Goal: Find contact information: Find contact information

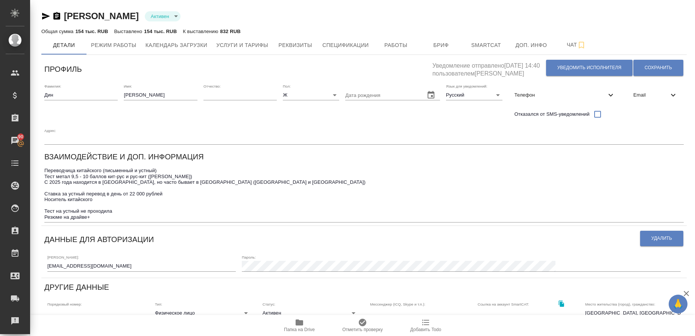
click at [463, 99] on div "Email" at bounding box center [655, 95] width 56 height 17
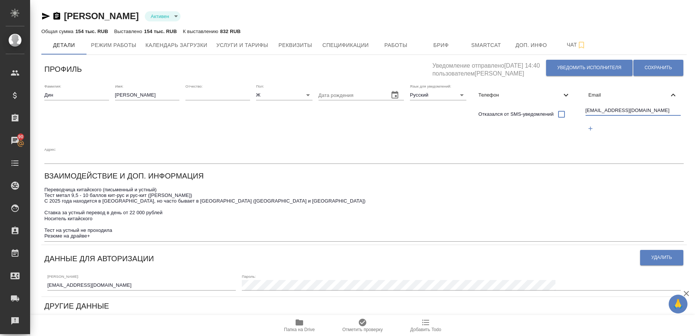
drag, startPoint x: 636, startPoint y: 113, endPoint x: 583, endPoint y: 111, distance: 53.1
click at [463, 111] on div "dingpei121@163.com" at bounding box center [632, 120] width 101 height 35
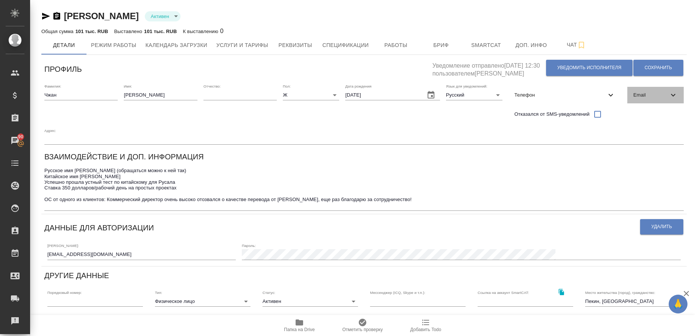
click at [645, 95] on span "Email" at bounding box center [650, 95] width 35 height 8
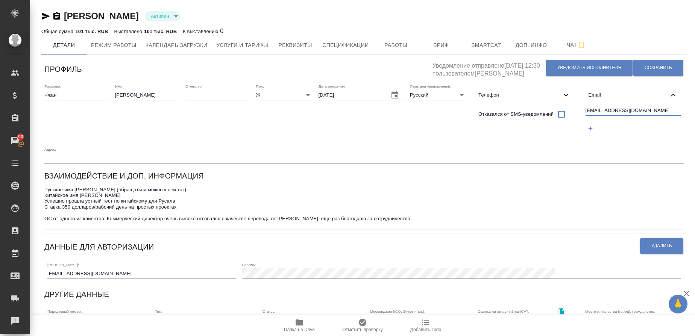
drag, startPoint x: 631, startPoint y: 114, endPoint x: 549, endPoint y: 116, distance: 82.4
click at [549, 116] on div "Фамилия: Чжан Имя: Лиза Отчество: Пол: Ж female Дата рождения 10.08.1992 Язык д…" at bounding box center [363, 124] width 645 height 86
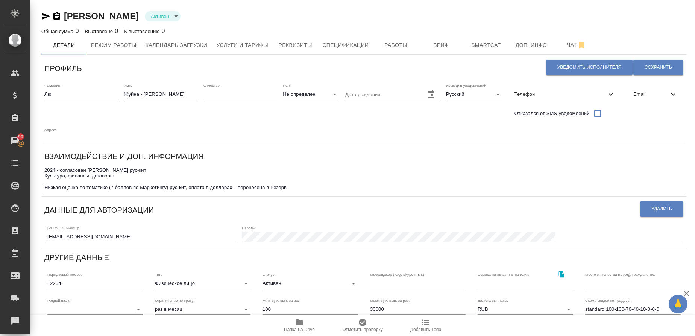
click at [636, 97] on span "Email" at bounding box center [650, 95] width 35 height 8
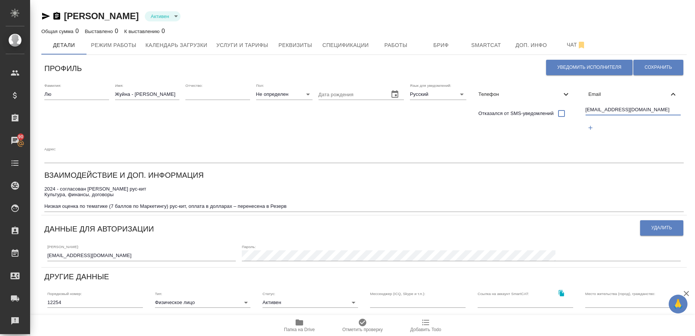
drag, startPoint x: 636, startPoint y: 109, endPoint x: 554, endPoint y: 107, distance: 82.0
click at [554, 107] on div "Фамилия: Лю Имя: Жуйна - Оля Отчество: Пол: Не определен none Дата рождения Язы…" at bounding box center [363, 123] width 645 height 86
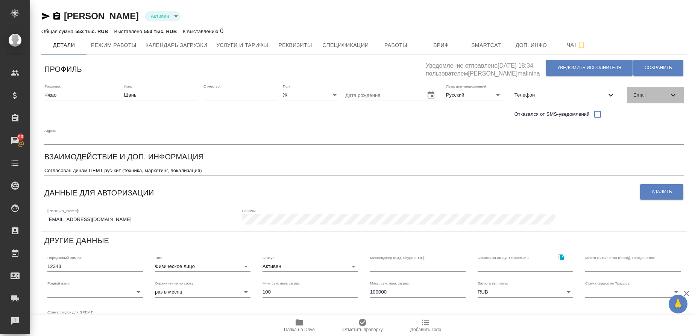
drag, startPoint x: 644, startPoint y: 92, endPoint x: 651, endPoint y: 99, distance: 9.6
click at [463, 93] on span "Email" at bounding box center [650, 95] width 35 height 8
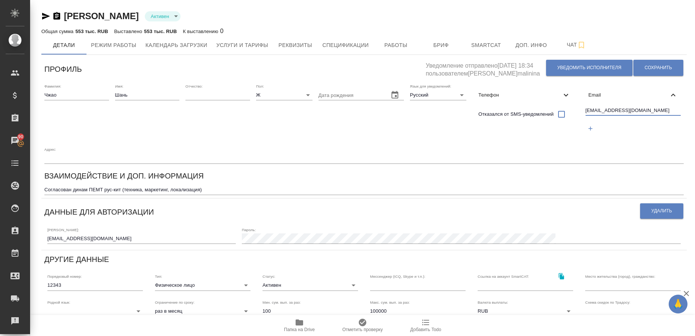
drag, startPoint x: 644, startPoint y: 111, endPoint x: 577, endPoint y: 111, distance: 67.7
click at [463, 111] on div "Фамилия: Чжао Имя: Шань Отчество: Пол: Ж female Дата рождения Язык для уведомле…" at bounding box center [363, 124] width 645 height 86
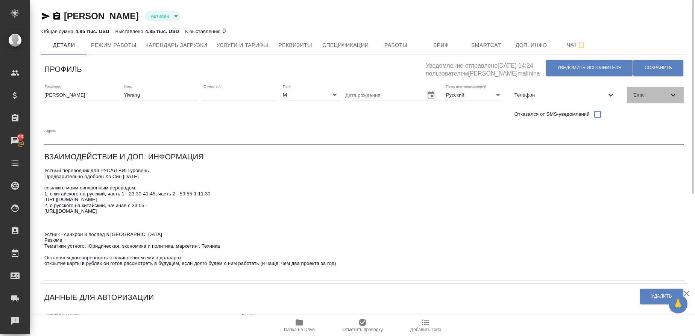
click at [654, 92] on span "Email" at bounding box center [650, 95] width 35 height 8
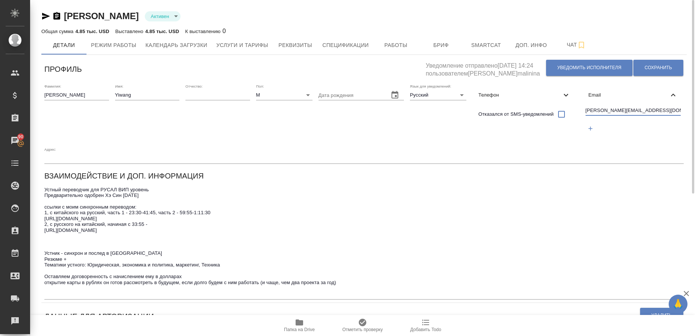
drag, startPoint x: 651, startPoint y: 106, endPoint x: 576, endPoint y: 108, distance: 75.6
click at [576, 108] on div "Фамилия: [PERSON_NAME] Имя: Yiwang Отчество: [PERSON_NAME]: М [DEMOGRAPHIC_DATA…" at bounding box center [363, 124] width 645 height 86
drag, startPoint x: 136, startPoint y: 97, endPoint x: 109, endPoint y: 94, distance: 26.4
click at [109, 94] on div "Фамилия: [PERSON_NAME] Имя: Yiwang Отчество: [PERSON_NAME]: М [DEMOGRAPHIC_DATA…" at bounding box center [363, 124] width 645 height 86
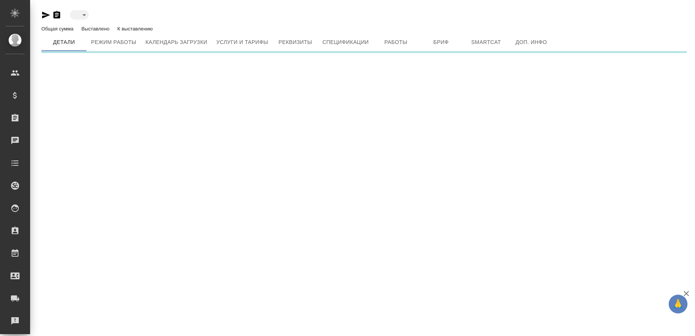
type input "active"
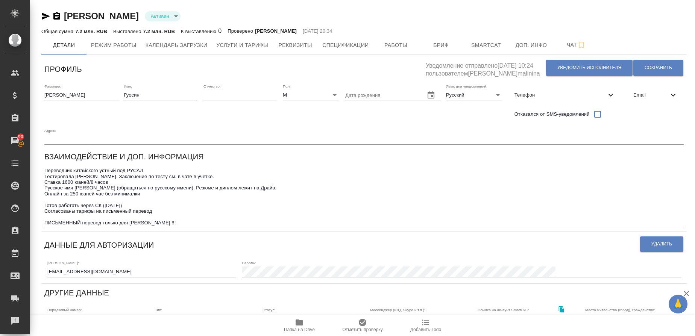
click at [653, 96] on span "Email" at bounding box center [650, 95] width 35 height 8
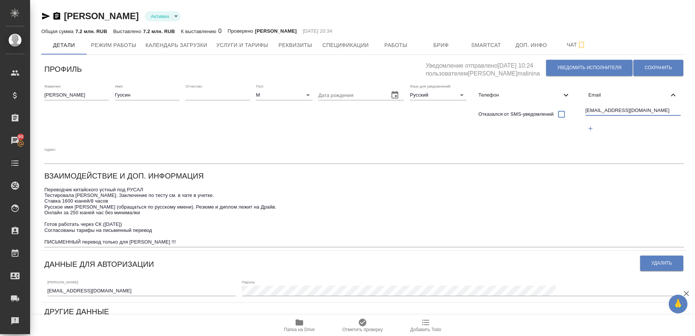
drag, startPoint x: 632, startPoint y: 112, endPoint x: 571, endPoint y: 112, distance: 60.1
click at [575, 112] on div "Фамилия: [PERSON_NAME] Имя: Гуосин Отчество: [PERSON_NAME]: М [DEMOGRAPHIC_DATA…" at bounding box center [363, 124] width 645 height 86
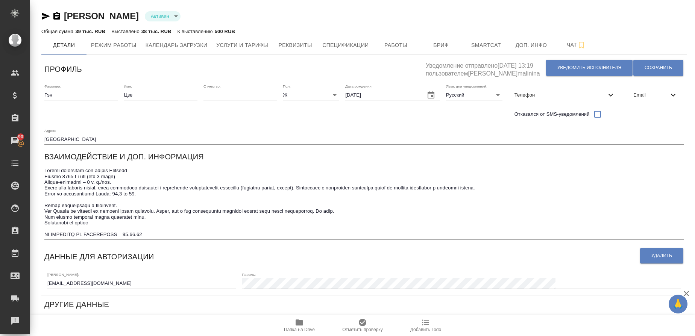
click at [647, 93] on span "Email" at bounding box center [650, 95] width 35 height 8
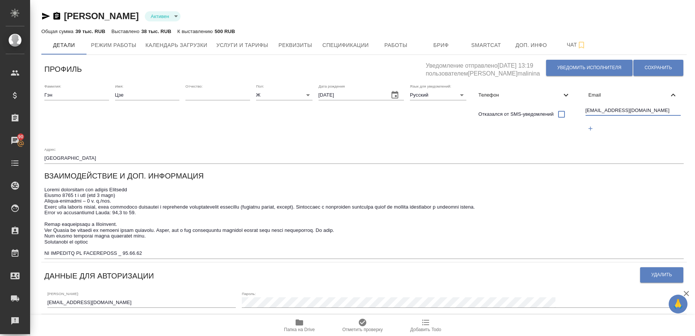
drag, startPoint x: 635, startPoint y: 109, endPoint x: 574, endPoint y: 116, distance: 61.3
click at [576, 115] on div "Фамилия: [PERSON_NAME] Имя: Цзе Отчество: [PERSON_NAME]: Ж [DEMOGRAPHIC_DATA] Д…" at bounding box center [363, 124] width 645 height 86
